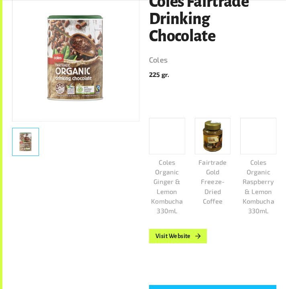
scroll to position [132, 0]
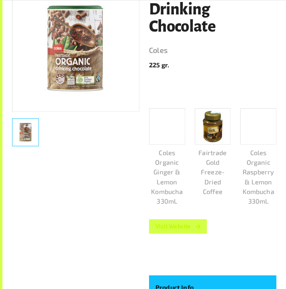
click at [182, 227] on link "Visit Website" at bounding box center [178, 227] width 58 height 14
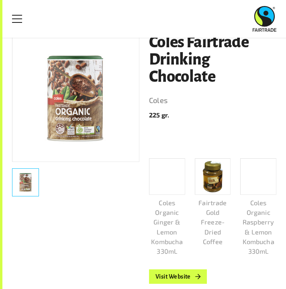
scroll to position [69, 0]
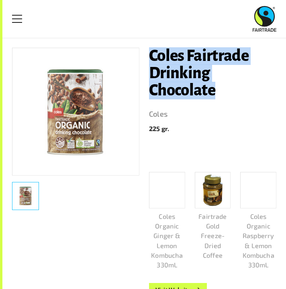
drag, startPoint x: 219, startPoint y: 91, endPoint x: 149, endPoint y: 57, distance: 77.7
click at [149, 57] on h1 "Coles Fairtrade Drinking Chocolate" at bounding box center [212, 74] width 127 height 52
copy h1 "Coles Fairtrade Drinking Chocolate"
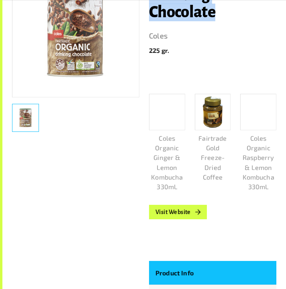
scroll to position [149, 0]
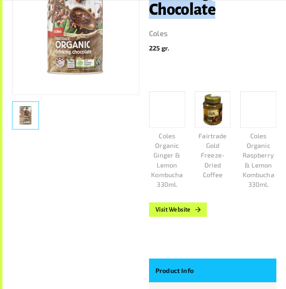
click at [254, 110] on div at bounding box center [258, 110] width 36 height 37
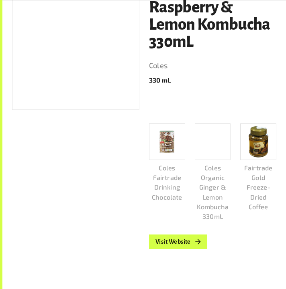
scroll to position [144, 0]
click at [189, 242] on link "Visit Website" at bounding box center [178, 242] width 58 height 14
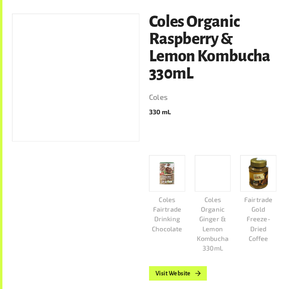
scroll to position [112, 0]
click at [211, 205] on p "Coles Organic Ginger & Lemon Kombucha 330mL" at bounding box center [213, 224] width 36 height 59
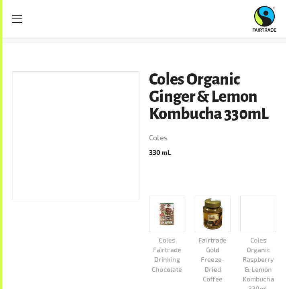
scroll to position [48, 0]
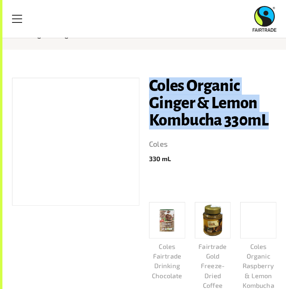
drag, startPoint x: 148, startPoint y: 86, endPoint x: 267, endPoint y: 117, distance: 123.3
click at [267, 117] on div "Coles Organic Ginger & Lemon Kombucha 330mL Coles 330 [PERSON_NAME] Fairtrade D…" at bounding box center [207, 207] width 137 height 279
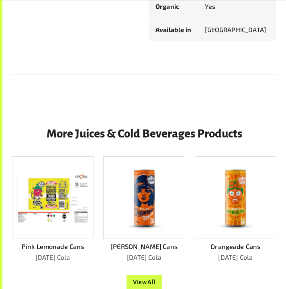
scroll to position [568, 0]
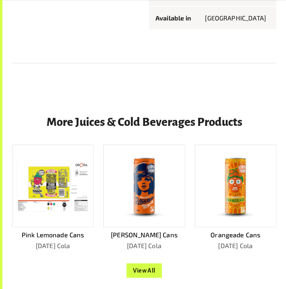
click at [233, 167] on img at bounding box center [235, 185] width 49 height 73
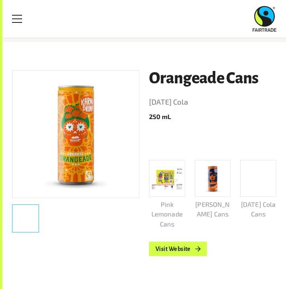
scroll to position [46, 0]
click at [114, 177] on img at bounding box center [76, 134] width 84 height 127
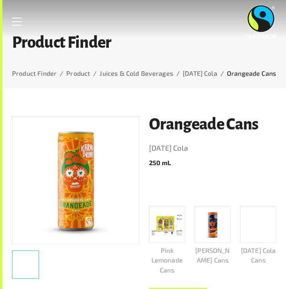
scroll to position [0, 0]
click at [18, 23] on link "Menu" at bounding box center [17, 22] width 20 height 20
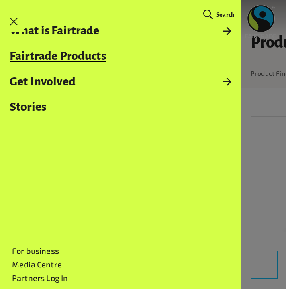
click at [110, 55] on link "Fairtrade Products" at bounding box center [120, 56] width 241 height 13
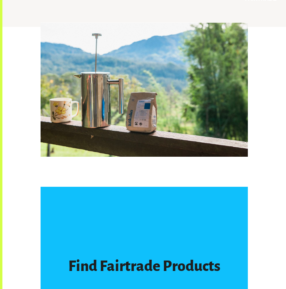
scroll to position [459, 0]
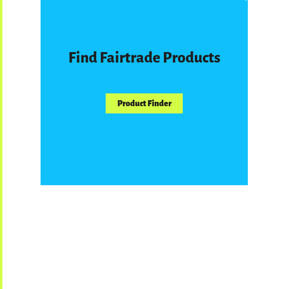
click at [132, 110] on link "Product Finder" at bounding box center [144, 104] width 77 height 20
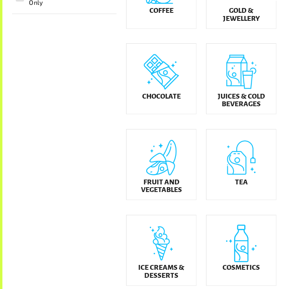
scroll to position [242, 0]
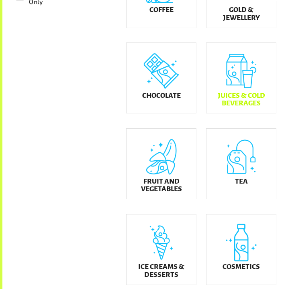
click at [238, 72] on div "Juices & Cold Beverages" at bounding box center [240, 78] width 69 height 70
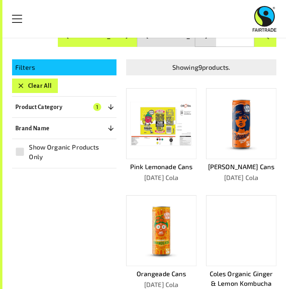
scroll to position [100, 0]
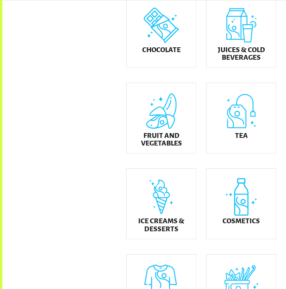
scroll to position [289, 0]
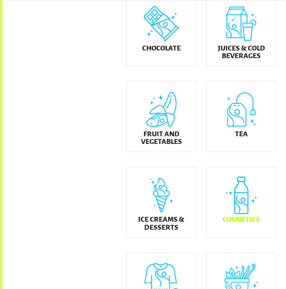
click at [236, 218] on div "Cosmetics" at bounding box center [240, 202] width 69 height 70
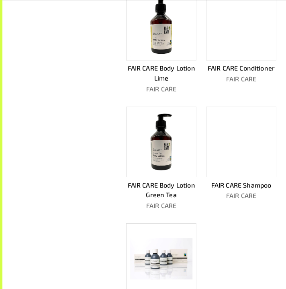
scroll to position [435, 0]
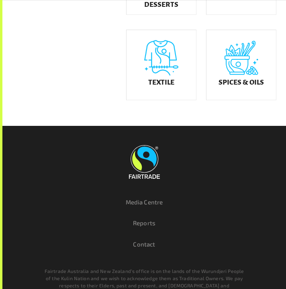
scroll to position [514, 0]
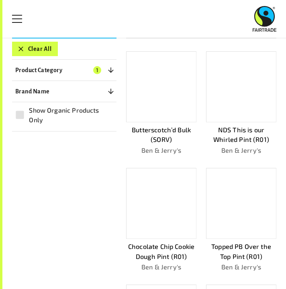
scroll to position [132, 0]
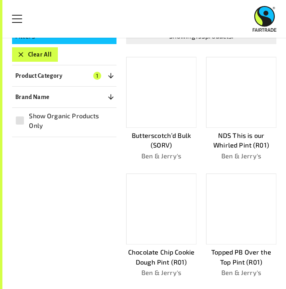
click at [167, 138] on p "Butterscotch’d Bulk (SORV)" at bounding box center [161, 141] width 70 height 20
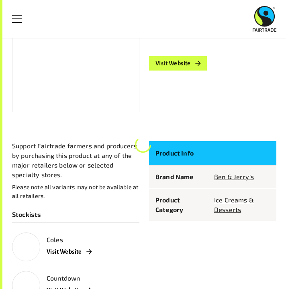
scroll to position [89, 0]
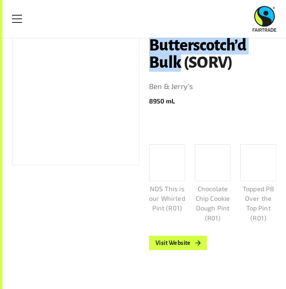
drag, startPoint x: 182, startPoint y: 61, endPoint x: 152, endPoint y: 49, distance: 32.7
click at [152, 49] on h1 "Butterscotch’d Bulk (SORV)" at bounding box center [212, 54] width 127 height 35
copy h1 "Butterscotch’d Bulk"
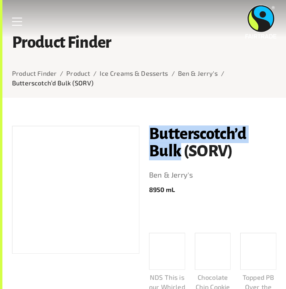
scroll to position [0, 0]
click at [16, 20] on link "Menu" at bounding box center [17, 22] width 20 height 20
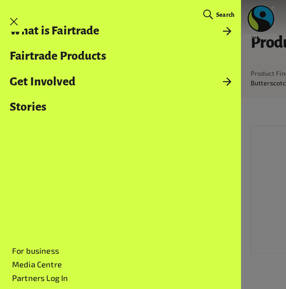
click at [220, 13] on span "Search" at bounding box center [225, 15] width 18 height 6
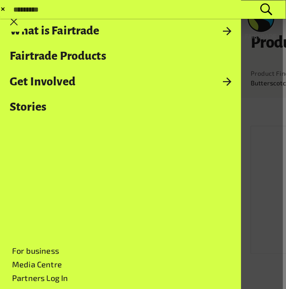
click at [161, 8] on input "Search for:" at bounding box center [136, 9] width 248 height 9
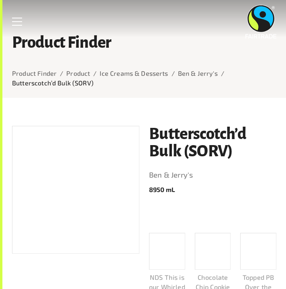
paste input "**********"
type input "**********"
click at [17, 22] on link "Menu" at bounding box center [17, 22] width 20 height 20
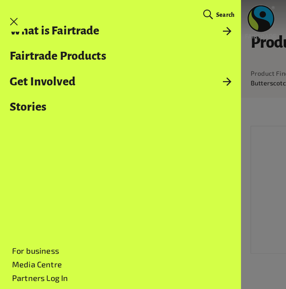
click at [209, 12] on span at bounding box center [208, 15] width 10 height 10
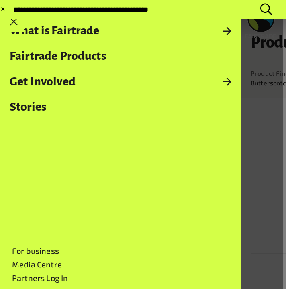
click at [13, 10] on button "Submit Search" at bounding box center [13, 10] width 0 height 0
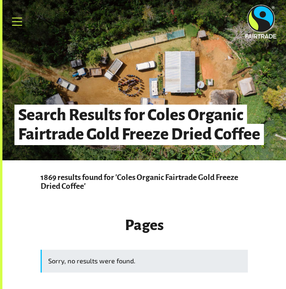
click at [10, 22] on link "Menu" at bounding box center [17, 22] width 20 height 20
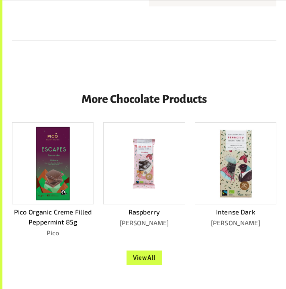
scroll to position [558, 0]
